Goal: Task Accomplishment & Management: Manage account settings

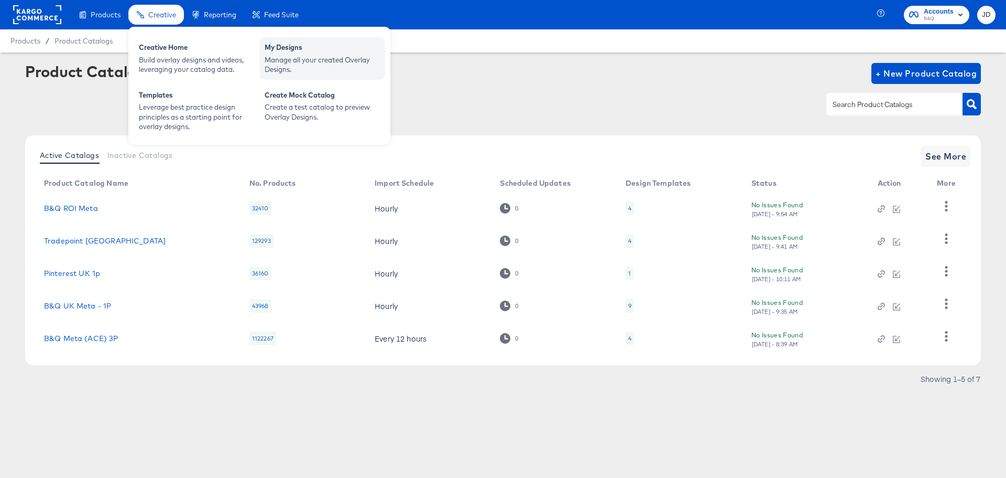
click at [261, 51] on div "My Designs Manage all your created Overlay Designs." at bounding box center [322, 58] width 126 height 42
click at [288, 61] on div "Manage all your created Overlay Designs." at bounding box center [322, 64] width 115 height 19
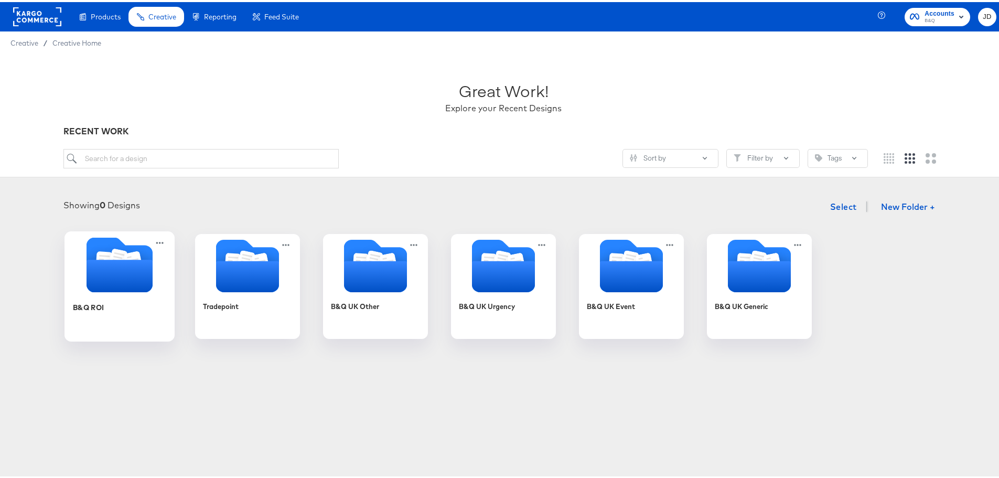
click at [133, 295] on div "B&Q ROI" at bounding box center [120, 312] width 94 height 40
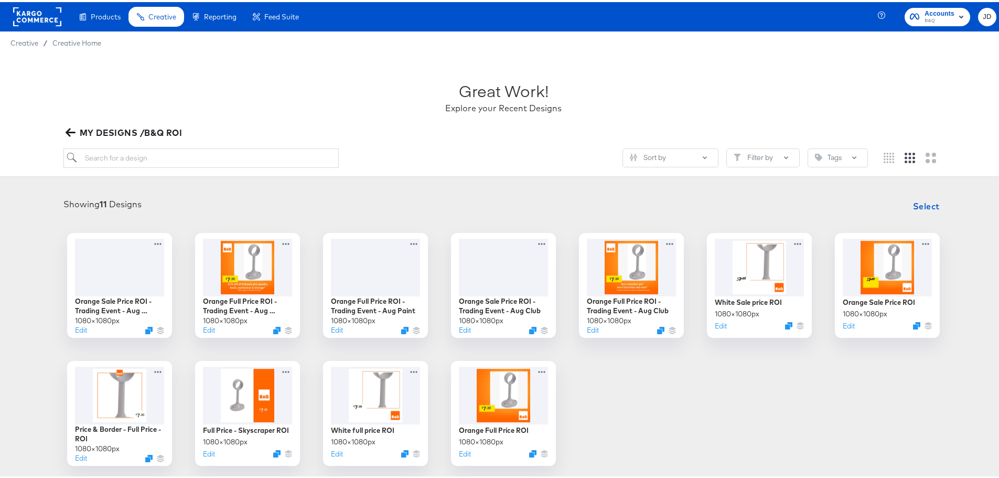
click at [73, 133] on icon "button" at bounding box center [71, 130] width 10 height 10
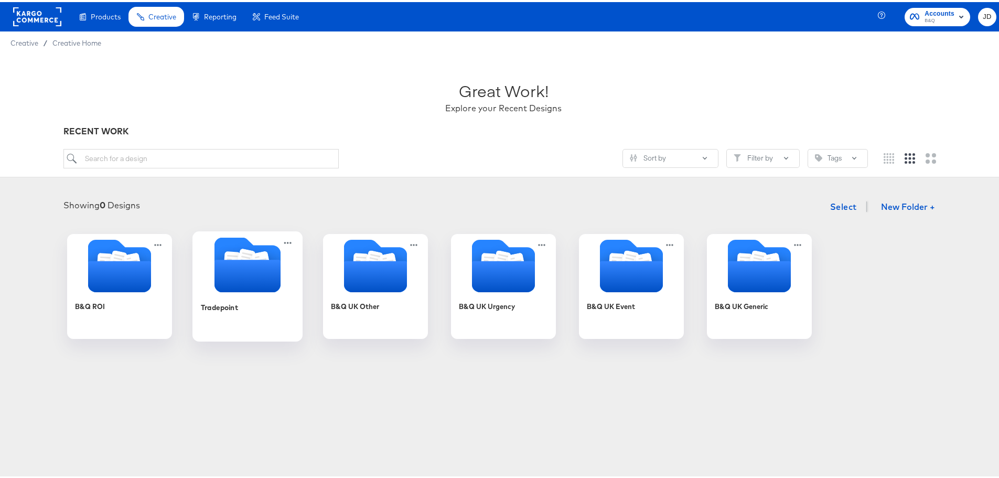
click at [248, 305] on div "Tradepoint" at bounding box center [248, 312] width 94 height 40
